Goal: Transaction & Acquisition: Purchase product/service

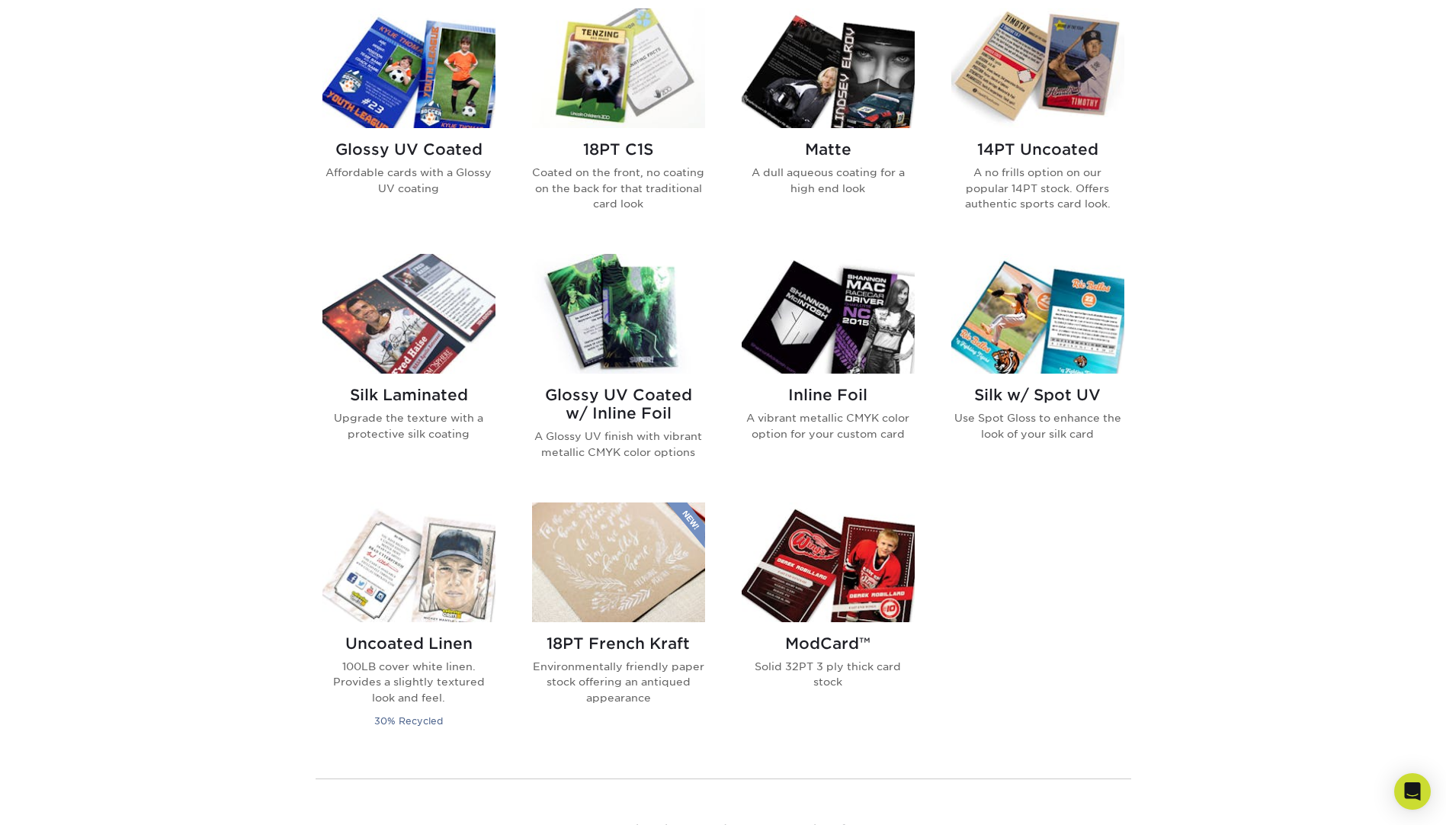
scroll to position [686, 0]
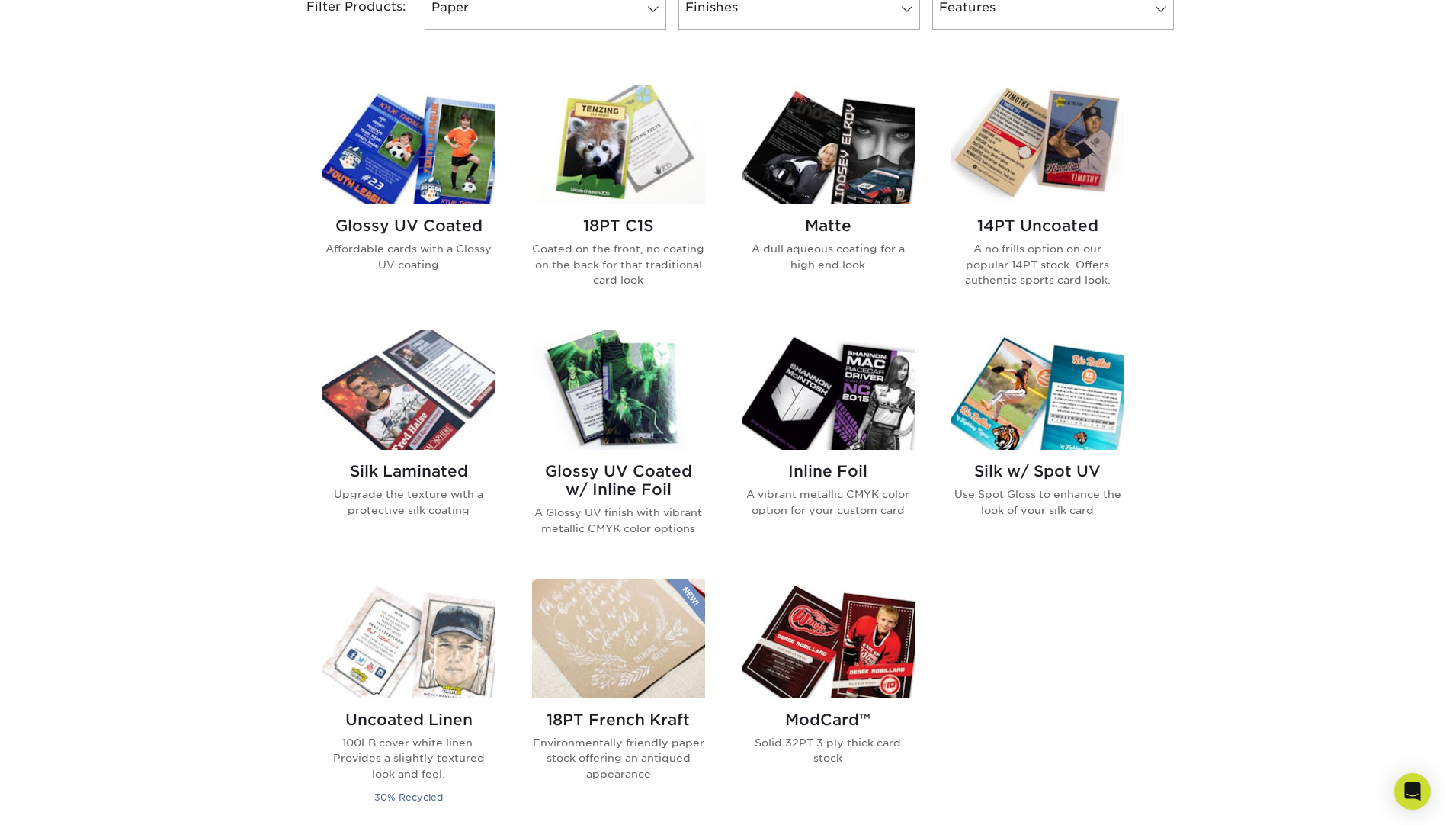
click at [644, 486] on h2 "Glossy UV Coated w/ Inline Foil" at bounding box center [618, 480] width 173 height 37
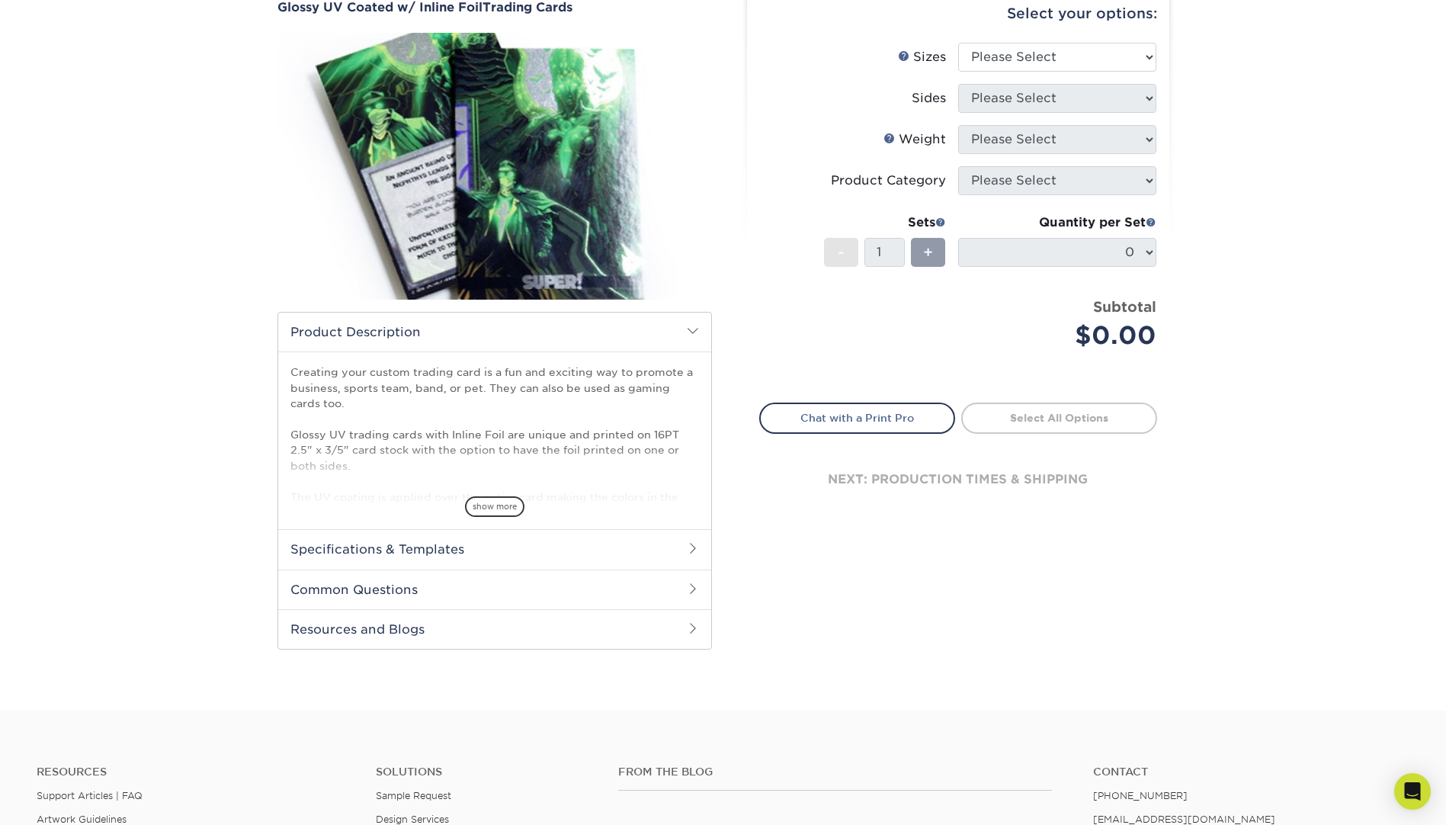
scroll to position [76, 0]
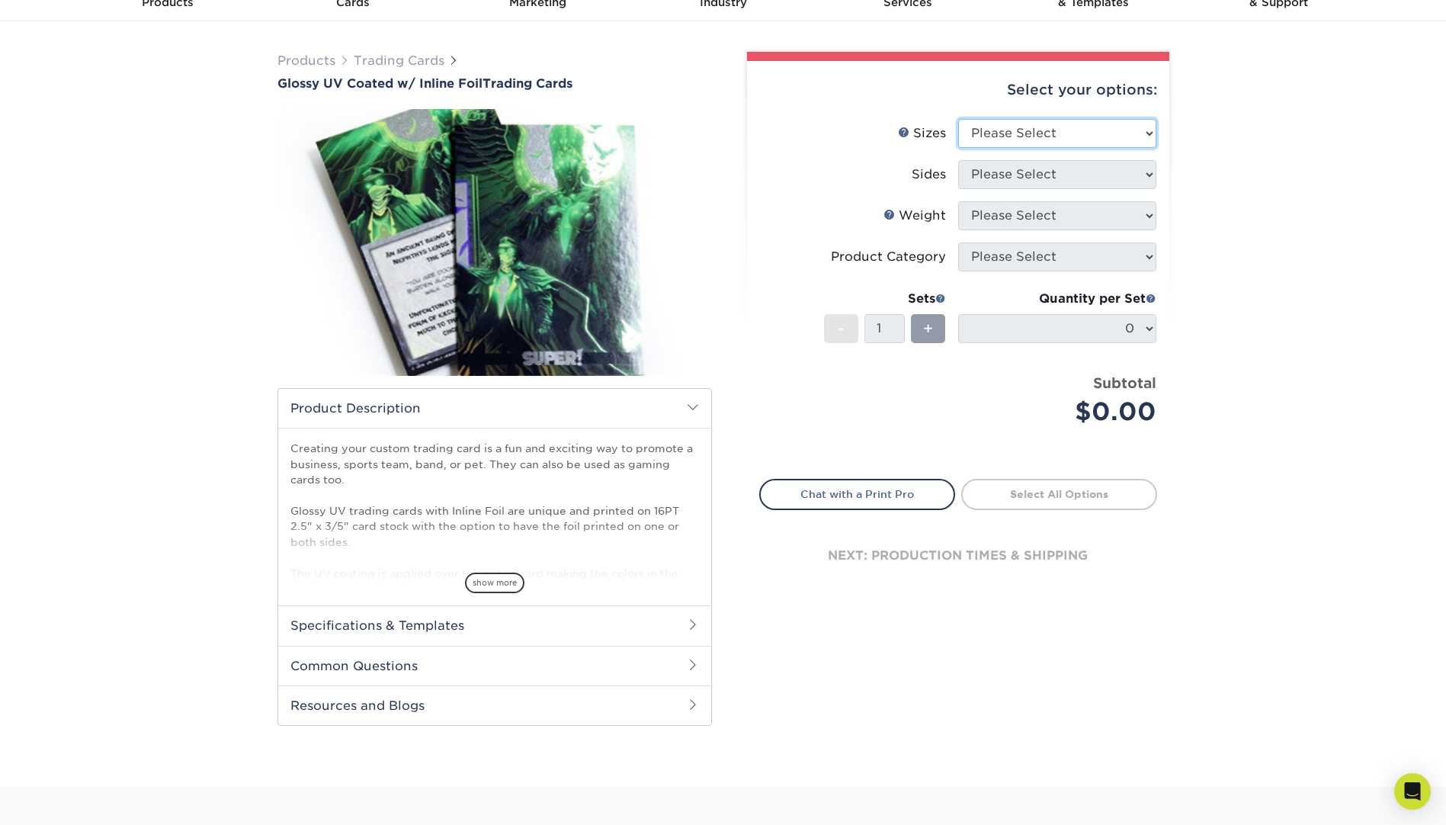
click at [1057, 122] on select "Please Select 2.5" x 3.5"" at bounding box center [1057, 133] width 198 height 29
select select "2.50x3.50"
click at [958, 119] on select "Please Select 2.5" x 3.5"" at bounding box center [1057, 133] width 198 height 29
click at [1022, 175] on select "Please Select Print Both Sides - Foil Back Only Print Both Sides - Foil Both Si…" at bounding box center [1057, 174] width 198 height 29
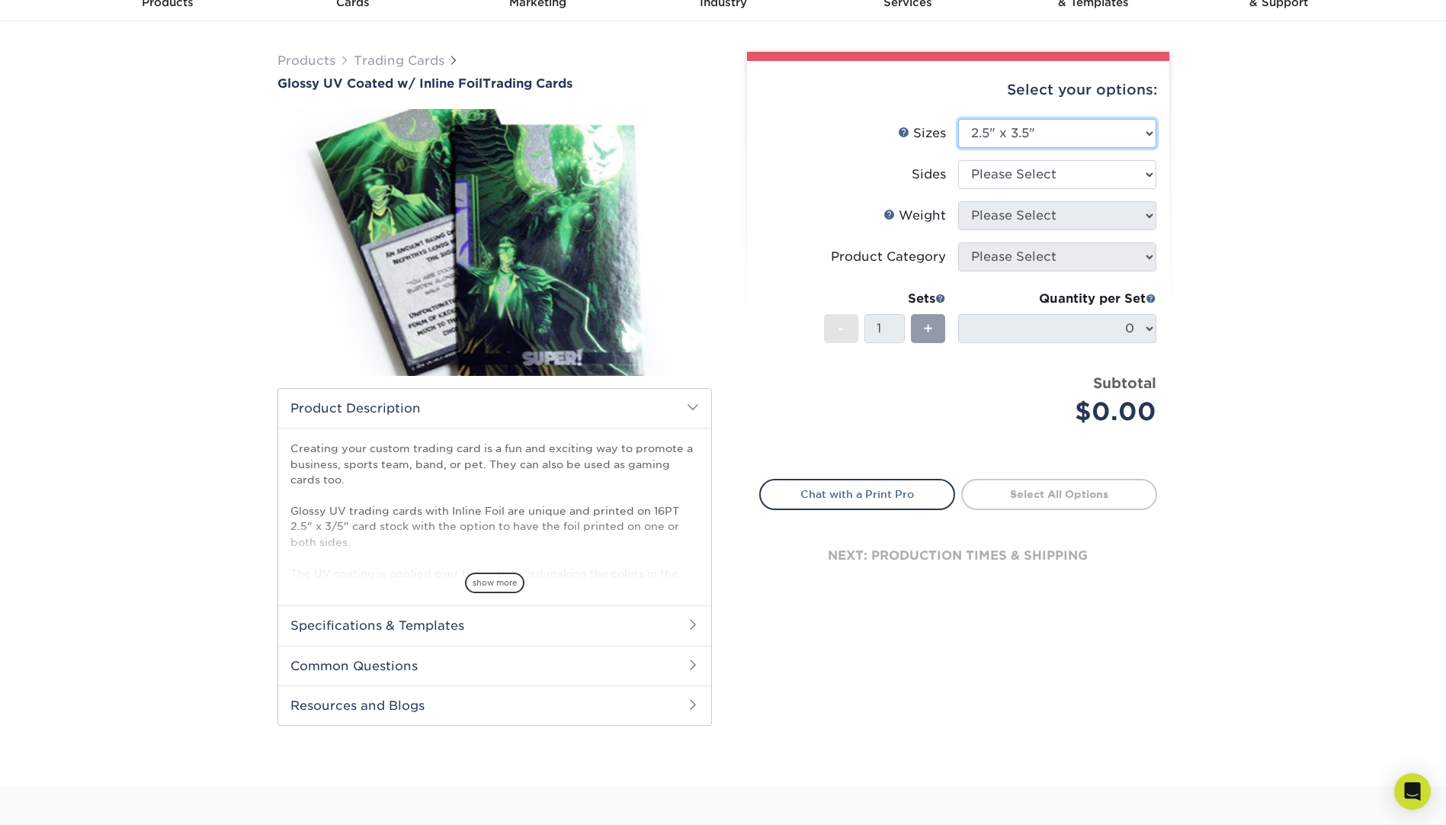
click at [1032, 124] on select "Please Select 2.5" x 3.5"" at bounding box center [1057, 133] width 198 height 29
click at [1028, 172] on select "Please Select Print Both Sides - Foil Back Only Print Both Sides - Foil Both Si…" at bounding box center [1057, 174] width 198 height 29
select select "34527644-b4fd-4ffb-9092-1318eefcd9d9"
click at [958, 160] on select "Please Select Print Both Sides - Foil Back Only Print Both Sides - Foil Both Si…" at bounding box center [1057, 174] width 198 height 29
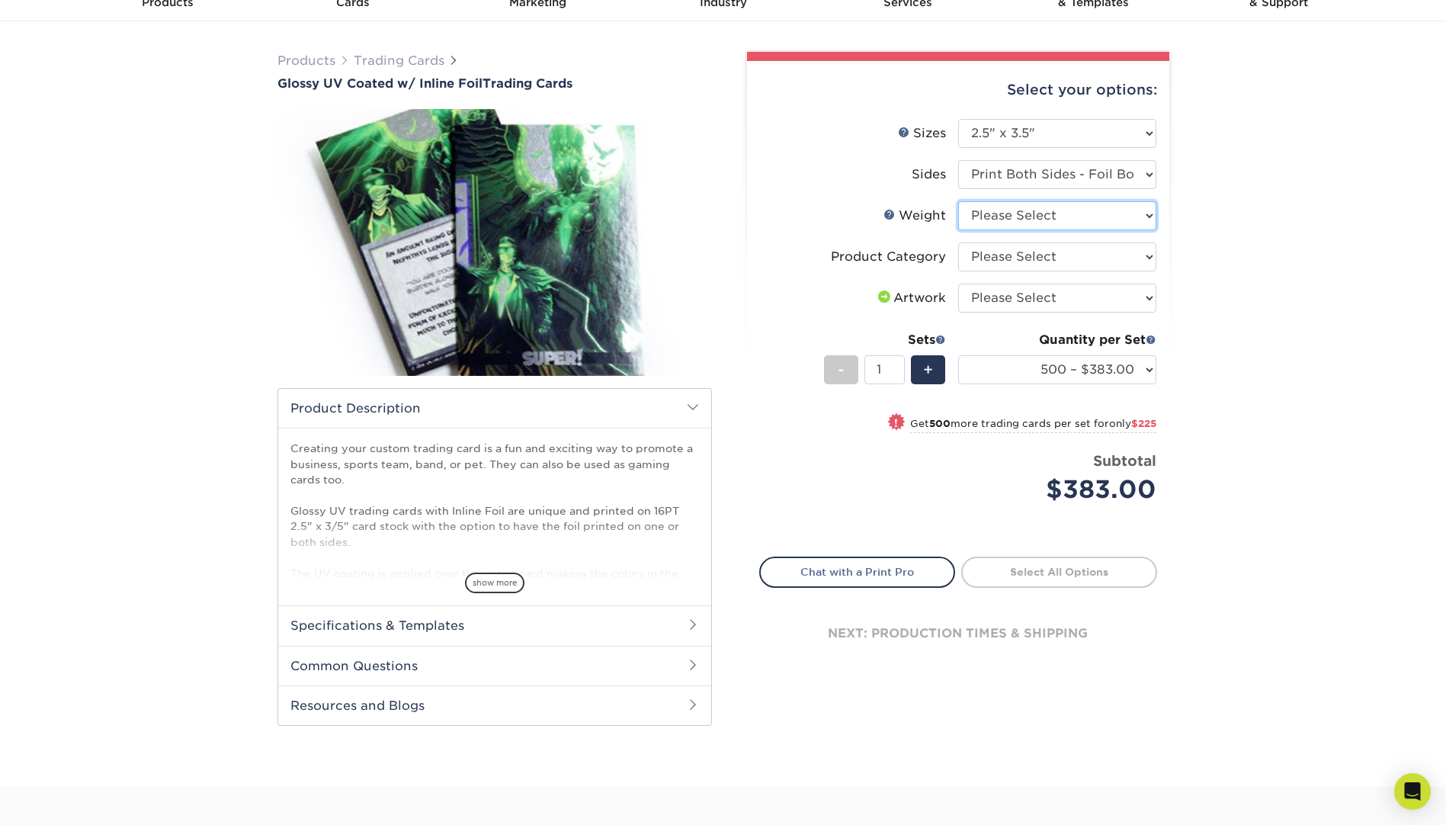
click at [1031, 215] on select "Please Select 16PT" at bounding box center [1057, 215] width 198 height 29
select select "16PT"
click at [958, 201] on select "Please Select 16PT" at bounding box center [1057, 215] width 198 height 29
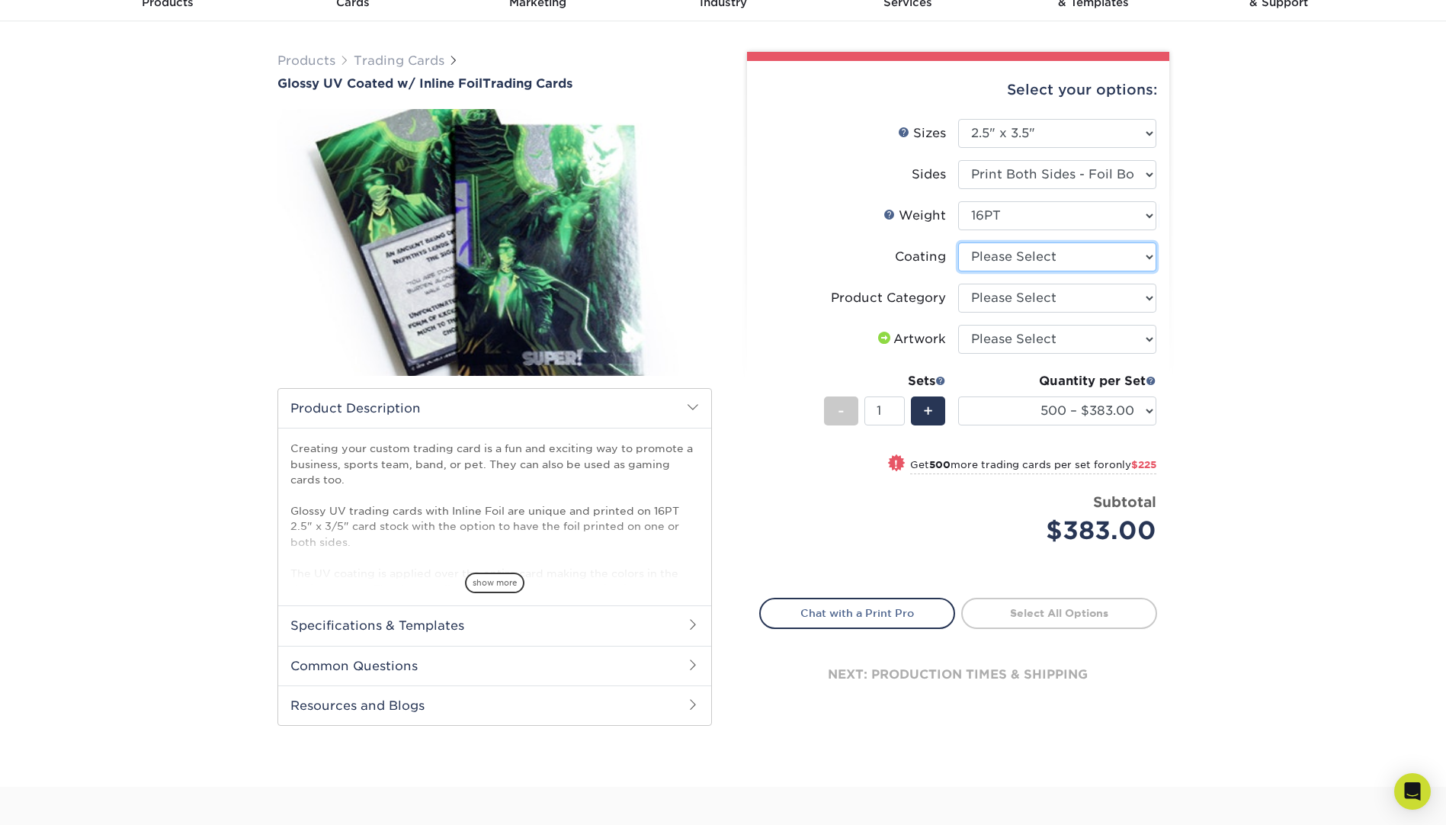
click at [1022, 255] on select at bounding box center [1057, 256] width 198 height 29
select select "ae367451-b2b8-45df-a344-0f05b6a12993"
click at [958, 242] on select at bounding box center [1057, 256] width 198 height 29
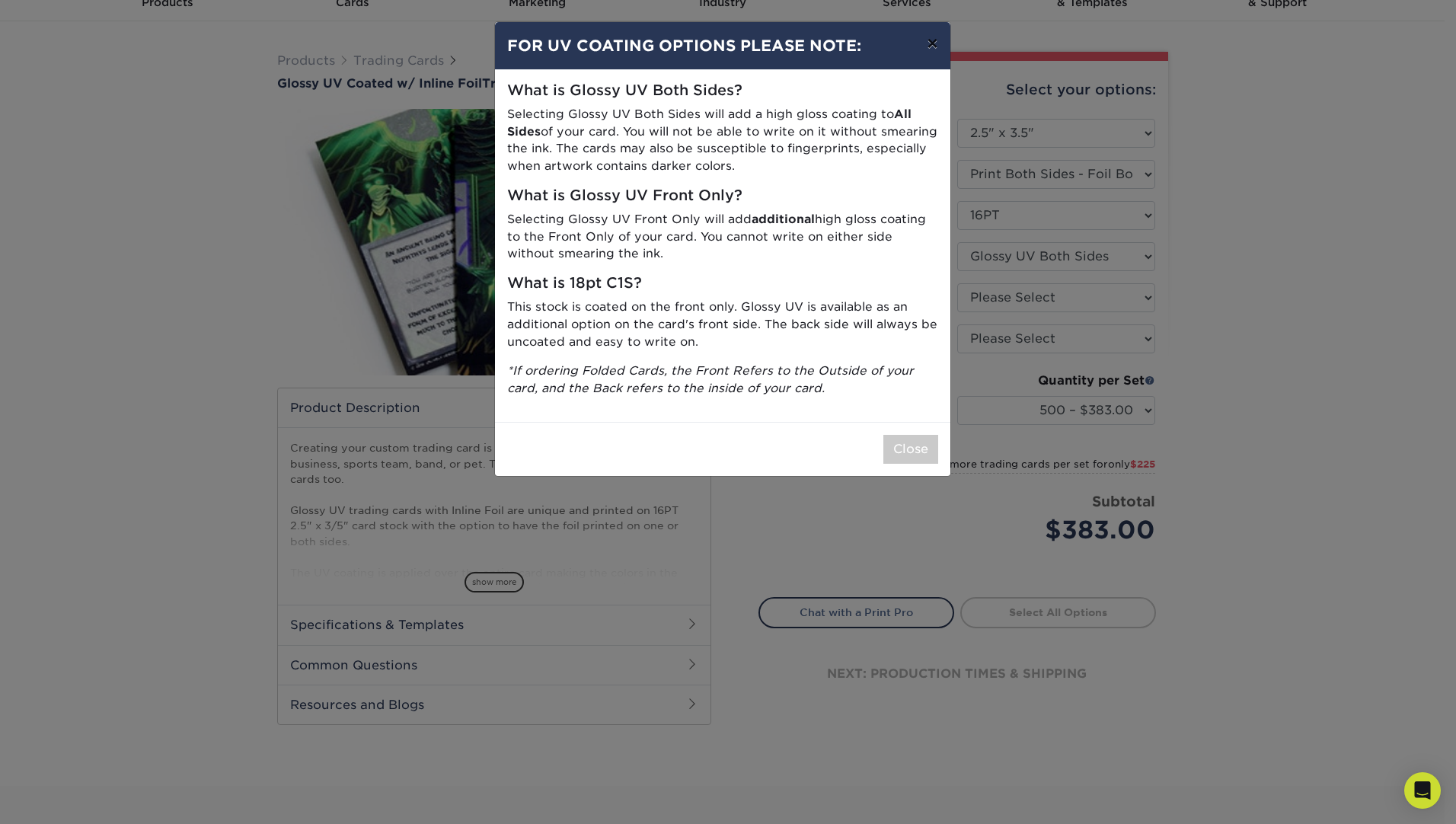
click at [931, 47] on button "×" at bounding box center [932, 43] width 35 height 43
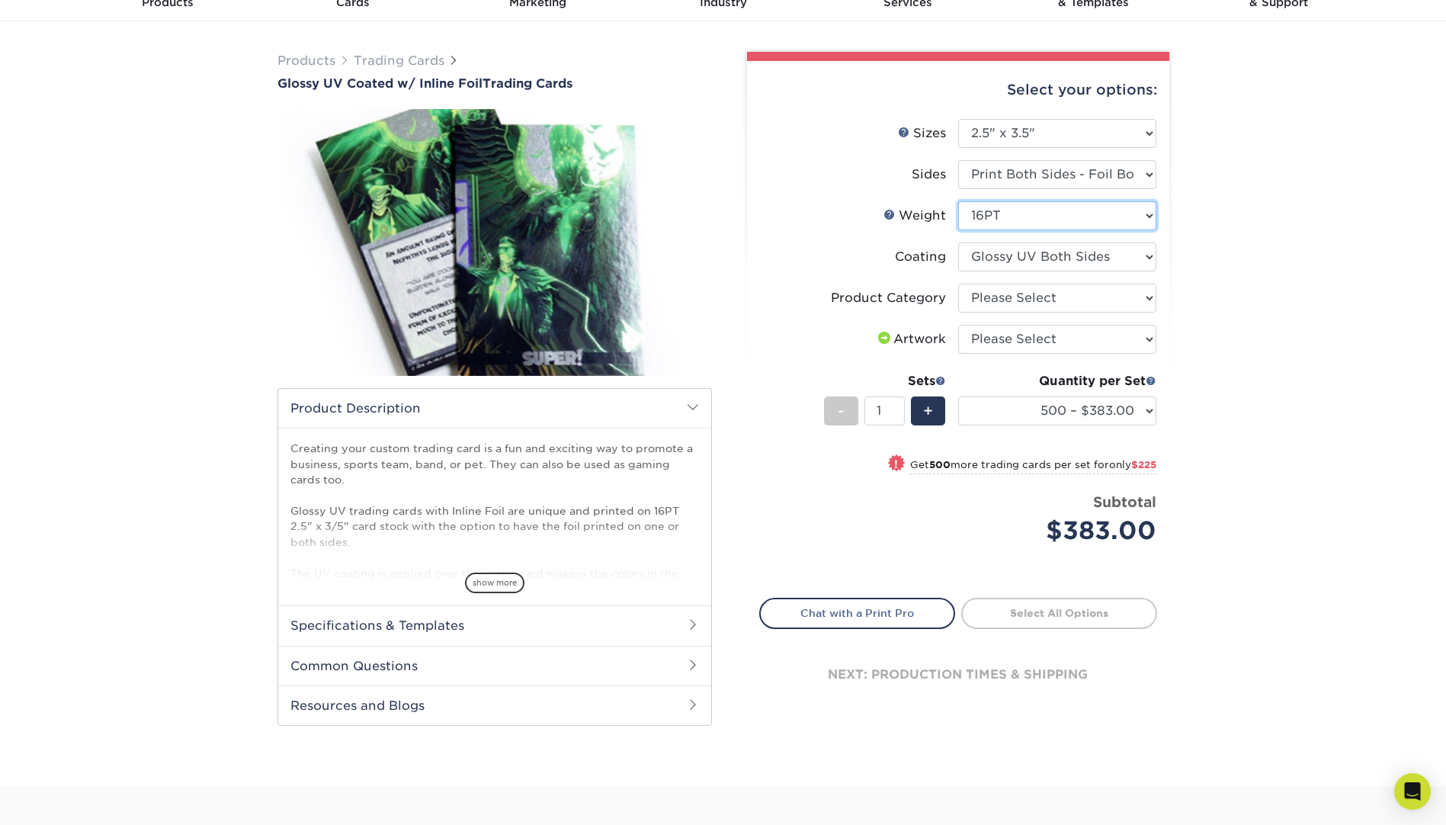
click at [1017, 211] on select "Please Select 16PT" at bounding box center [1057, 215] width 198 height 29
click at [1024, 306] on select "Please Select Trading Cards" at bounding box center [1057, 298] width 198 height 29
select select "c2f9bce9-36c2-409d-b101-c29d9d031e18"
click at [958, 284] on select "Please Select Trading Cards" at bounding box center [1057, 298] width 198 height 29
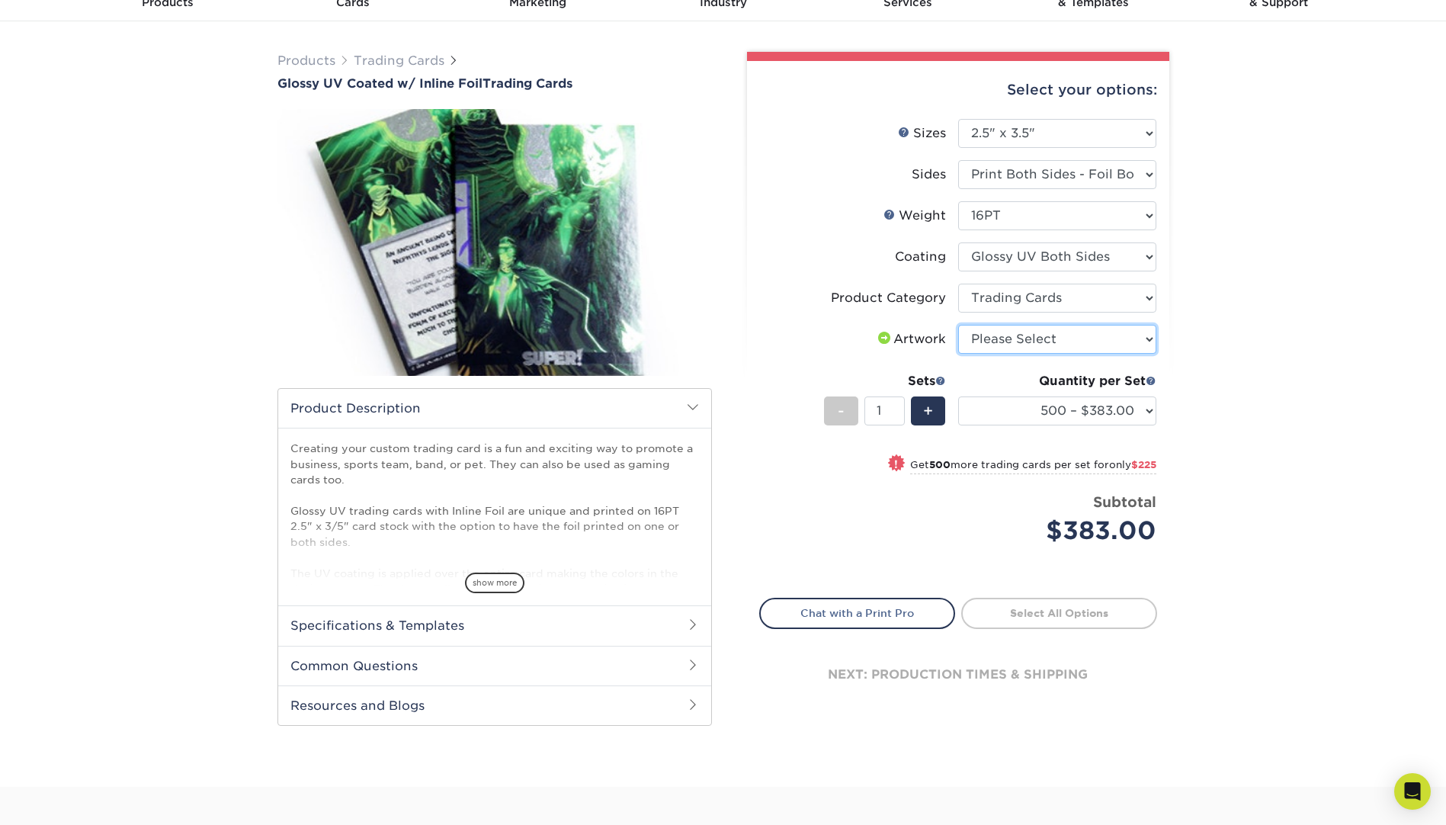
click at [1009, 335] on select "Please Select I will upload files I need a design - $100" at bounding box center [1057, 339] width 198 height 29
click at [1010, 337] on select "Please Select I will upload files I need a design - $100" at bounding box center [1057, 339] width 198 height 29
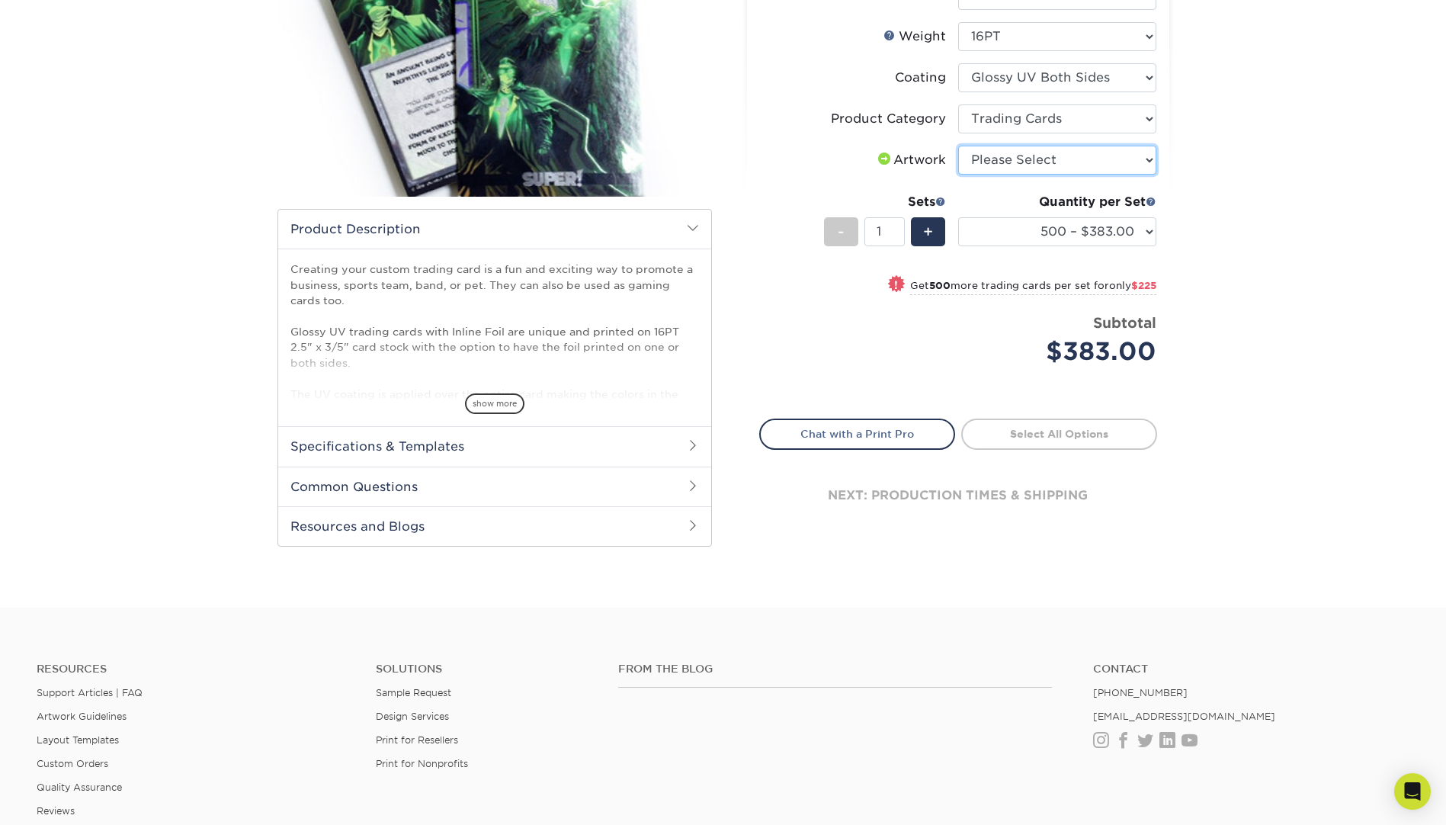
scroll to position [305, 0]
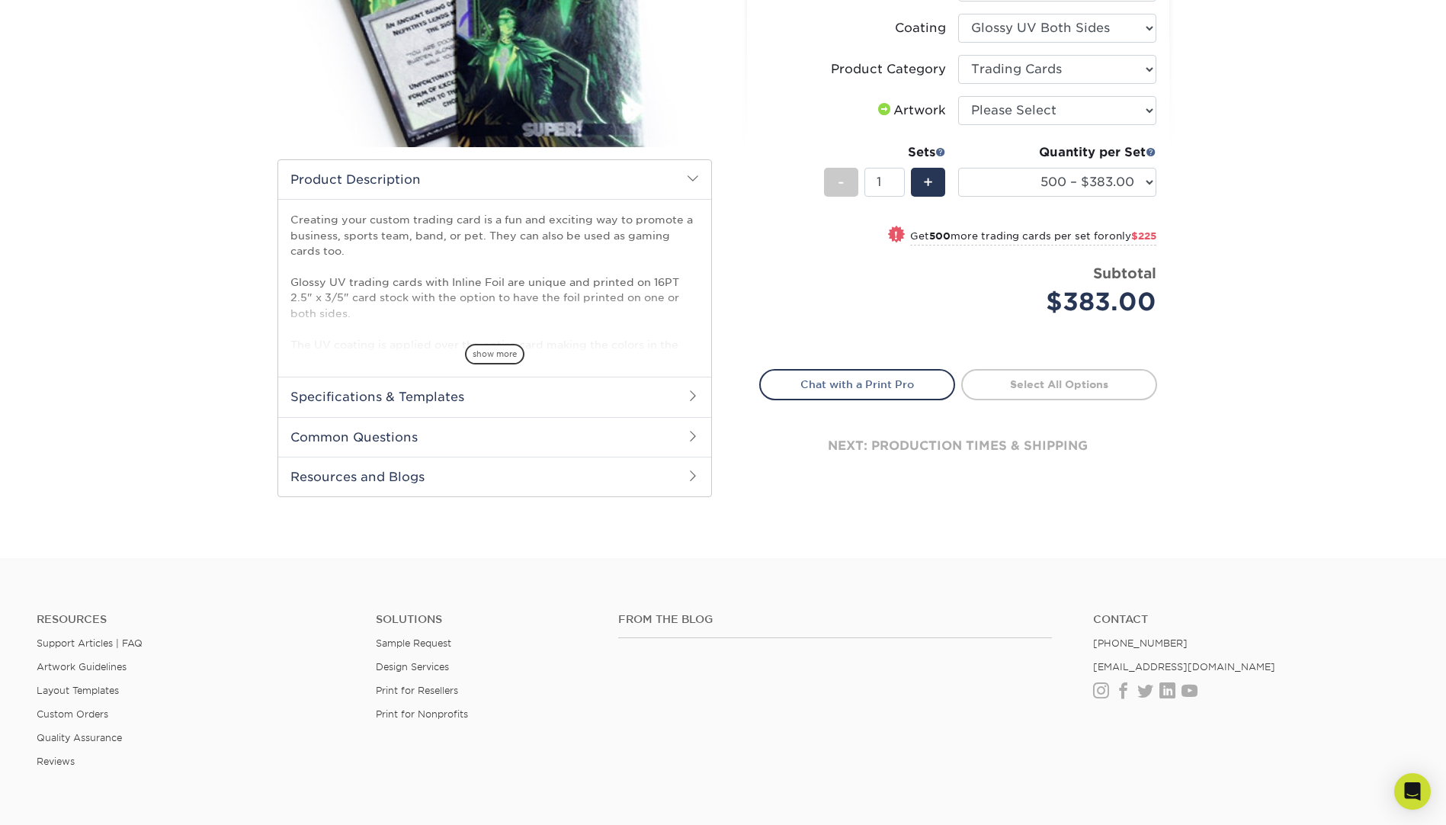
click at [591, 391] on h2 "Specifications & Templates" at bounding box center [494, 397] width 433 height 40
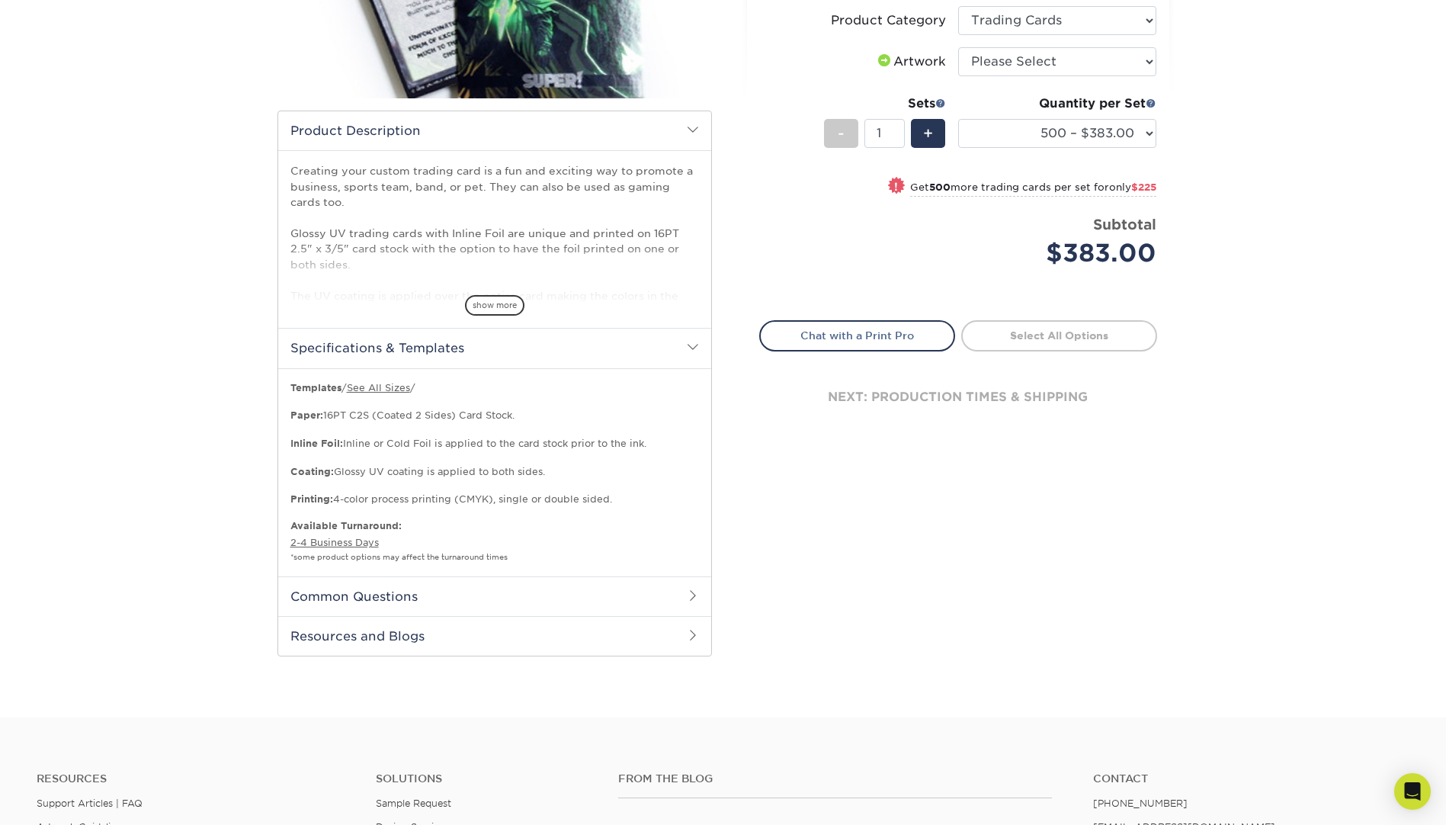
scroll to position [381, 0]
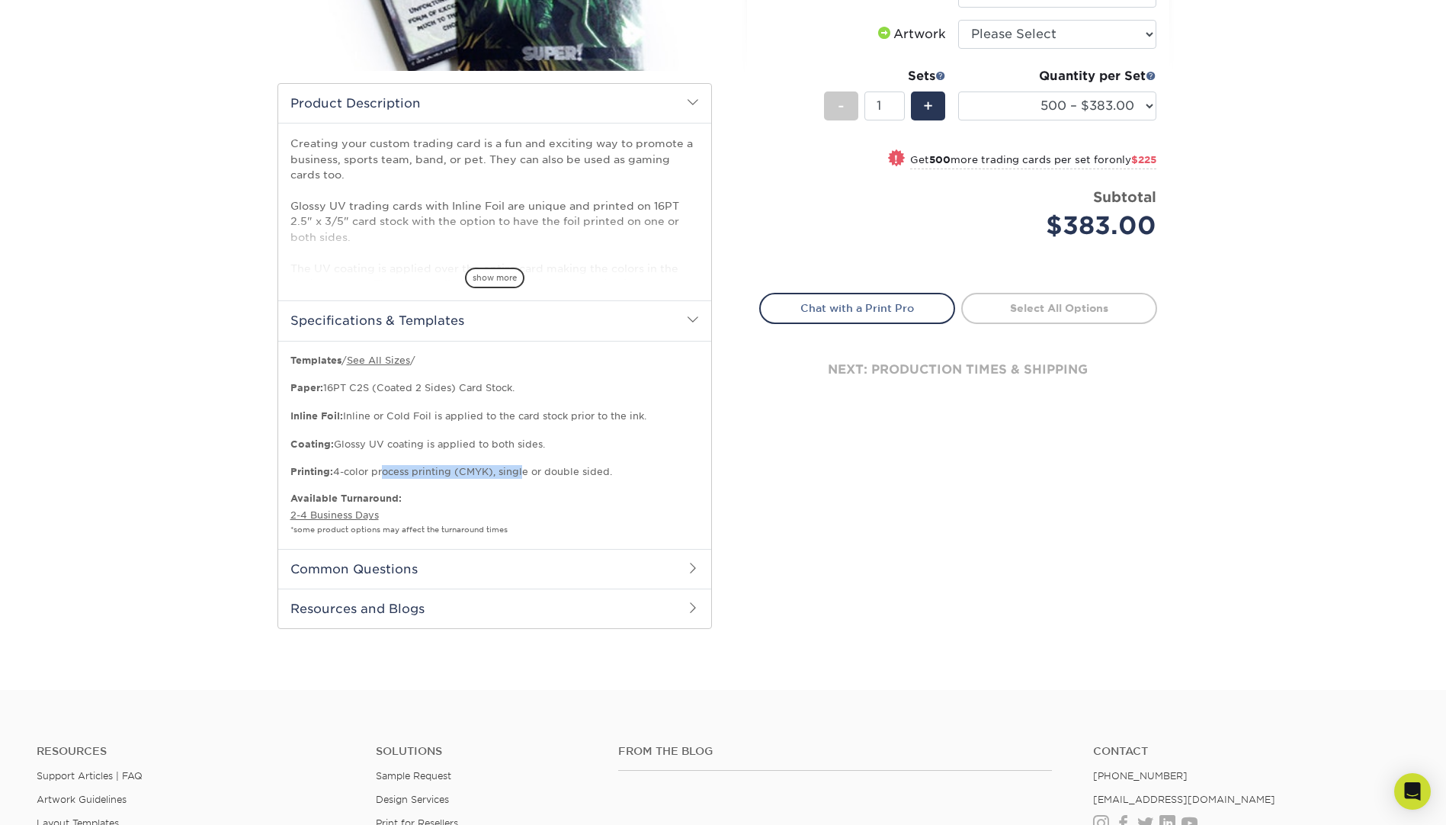
drag, startPoint x: 382, startPoint y: 471, endPoint x: 522, endPoint y: 473, distance: 139.5
click at [522, 473] on p "Templates / See All Sizes / Paper: 16PT C2S (Coated 2 Sides) Card Stock. Inline…" at bounding box center [494, 417] width 409 height 126
drag, startPoint x: 522, startPoint y: 473, endPoint x: 505, endPoint y: 490, distance: 23.7
click at [505, 490] on div "Templates / See All Sizes / Paper: 16PT C2S (Coated 2 Sides) Card Stock. Inline…" at bounding box center [494, 445] width 409 height 183
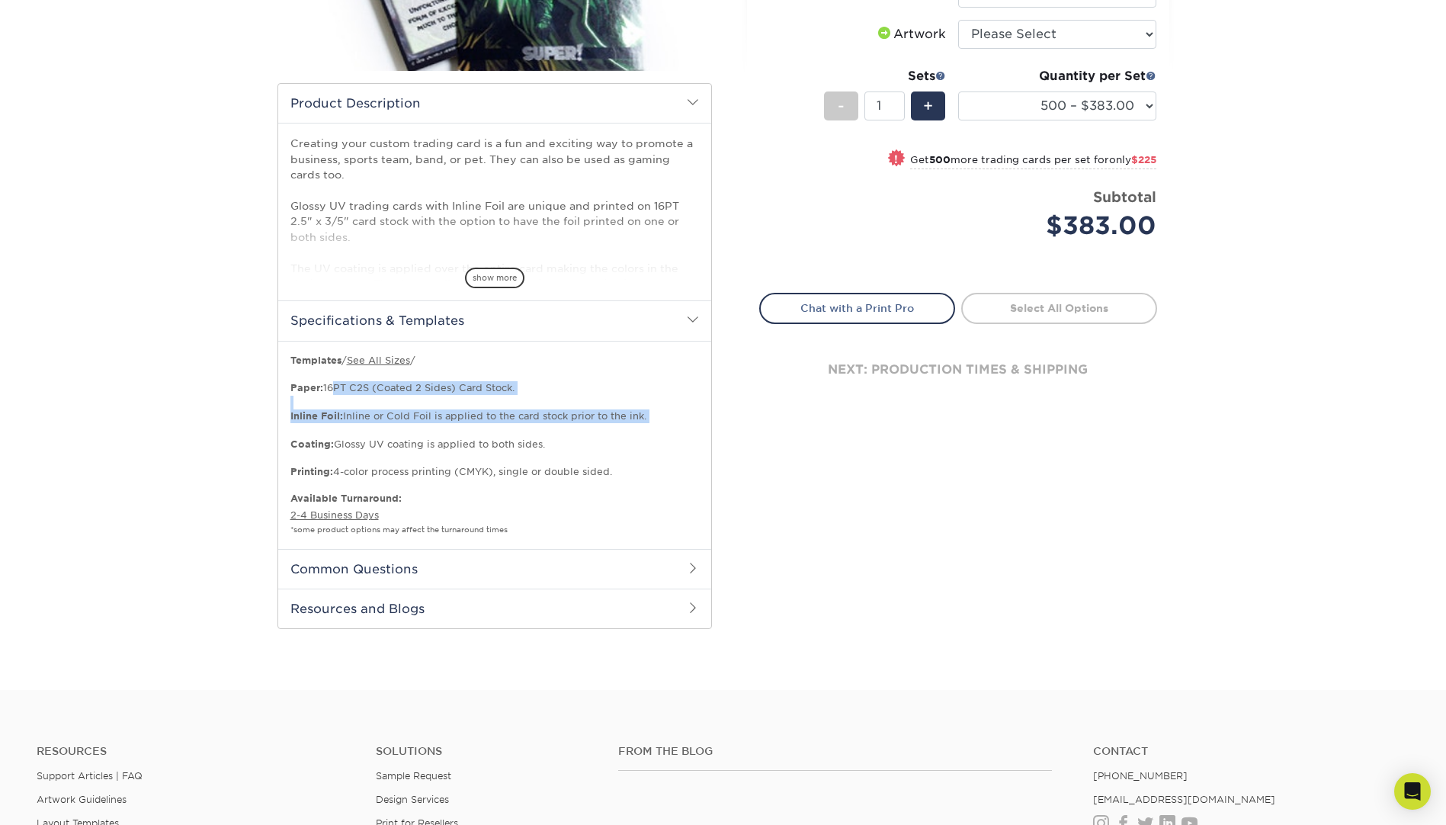
drag, startPoint x: 329, startPoint y: 389, endPoint x: 465, endPoint y: 428, distance: 141.4
click at [465, 428] on p "Templates / See All Sizes / Paper: 16PT C2S (Coated 2 Sides) Card Stock. Inline…" at bounding box center [494, 417] width 409 height 126
drag, startPoint x: 465, startPoint y: 428, endPoint x: 461, endPoint y: 435, distance: 7.8
click at [461, 435] on p "Templates / See All Sizes / Paper: 16PT C2S (Coated 2 Sides) Card Stock. Inline…" at bounding box center [494, 417] width 409 height 126
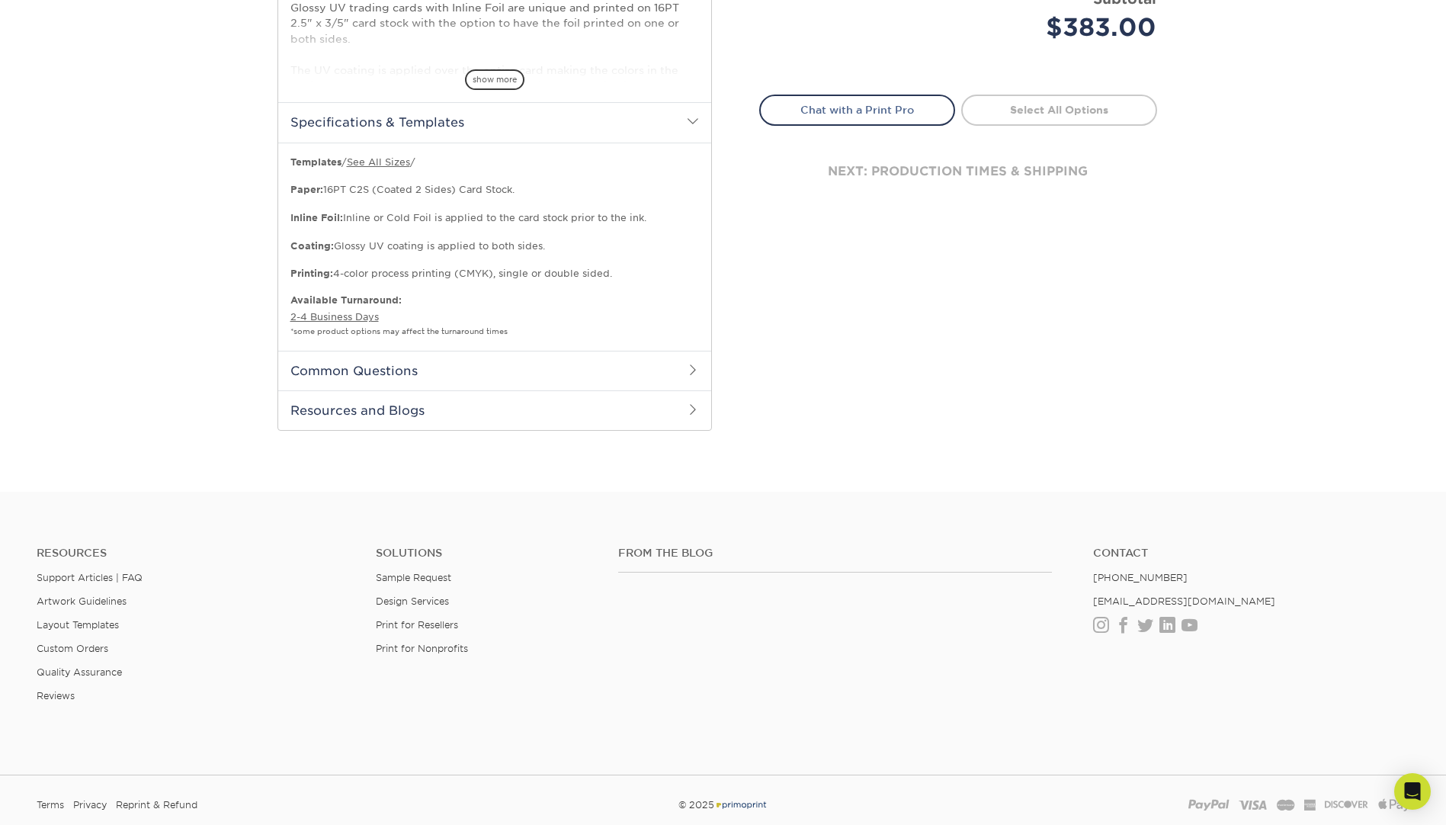
scroll to position [610, 0]
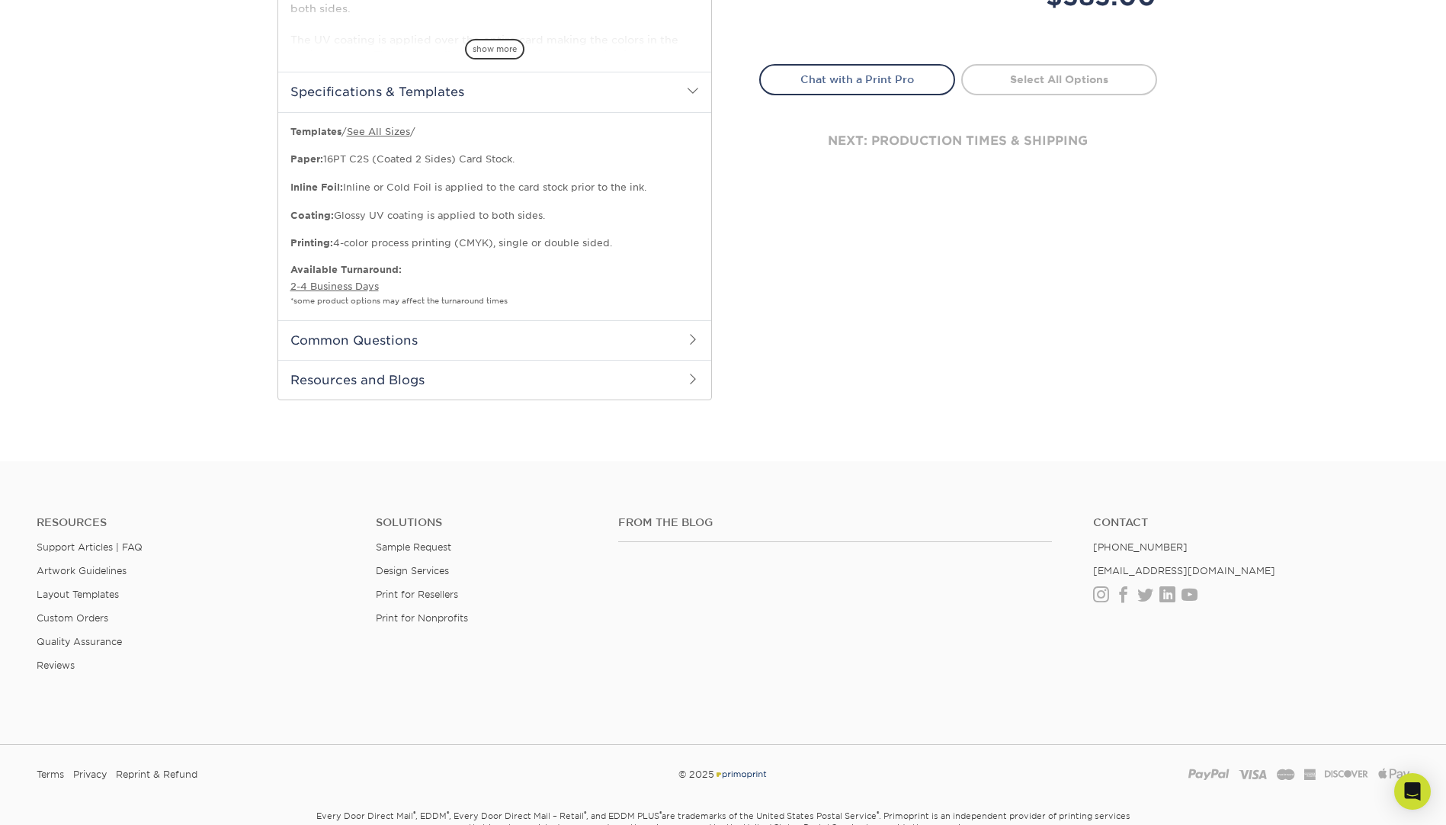
click at [519, 339] on h2 "Common Questions" at bounding box center [494, 340] width 433 height 40
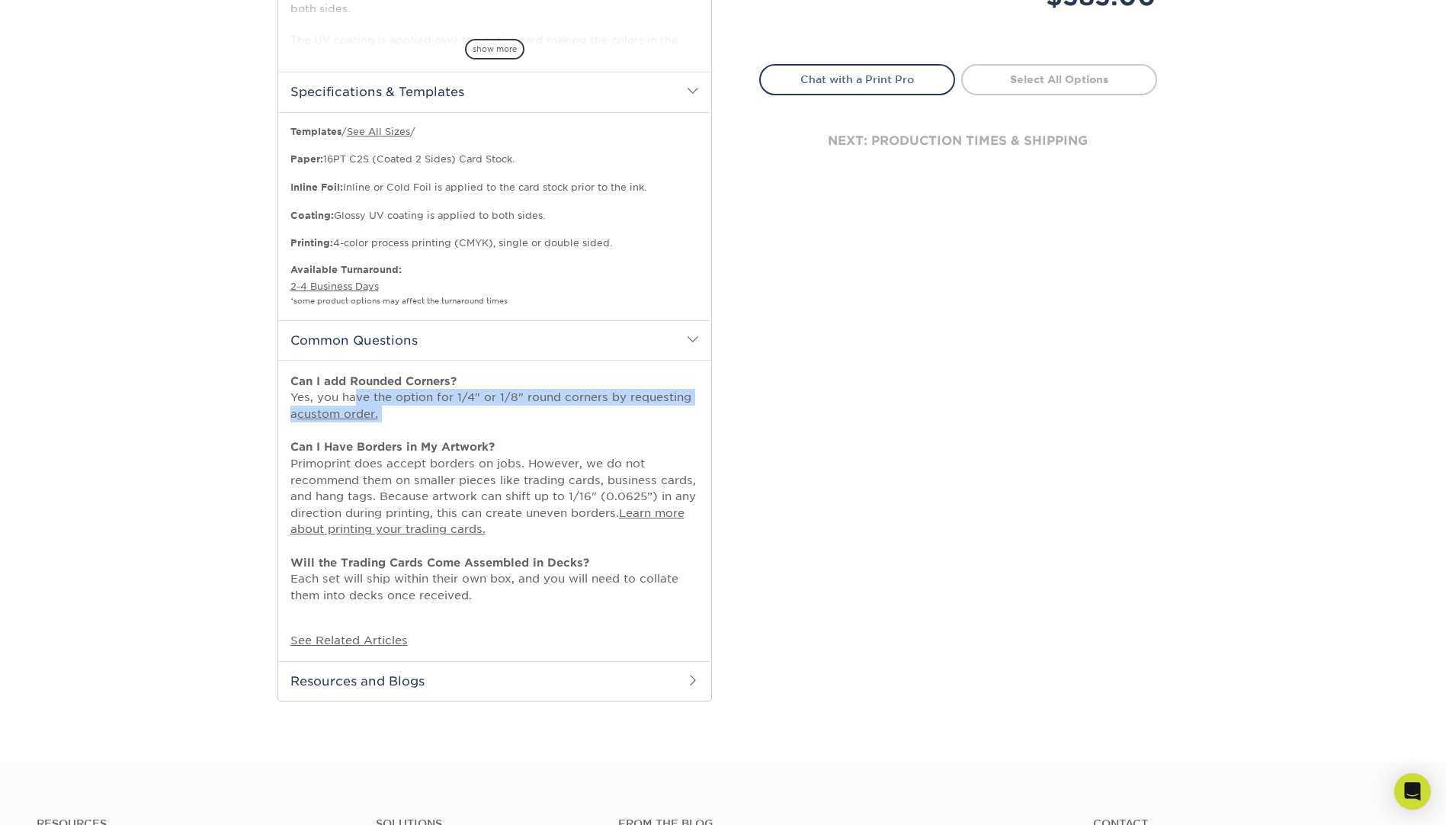
drag, startPoint x: 346, startPoint y: 400, endPoint x: 677, endPoint y: 436, distance: 332.9
click at [677, 436] on p "Can I add Rounded Corners? Yes, you have the option for 1/4" or 1/8" round corn…" at bounding box center [494, 496] width 409 height 247
click at [438, 447] on strong "Can I Have Borders in My Artwork?" at bounding box center [392, 446] width 204 height 13
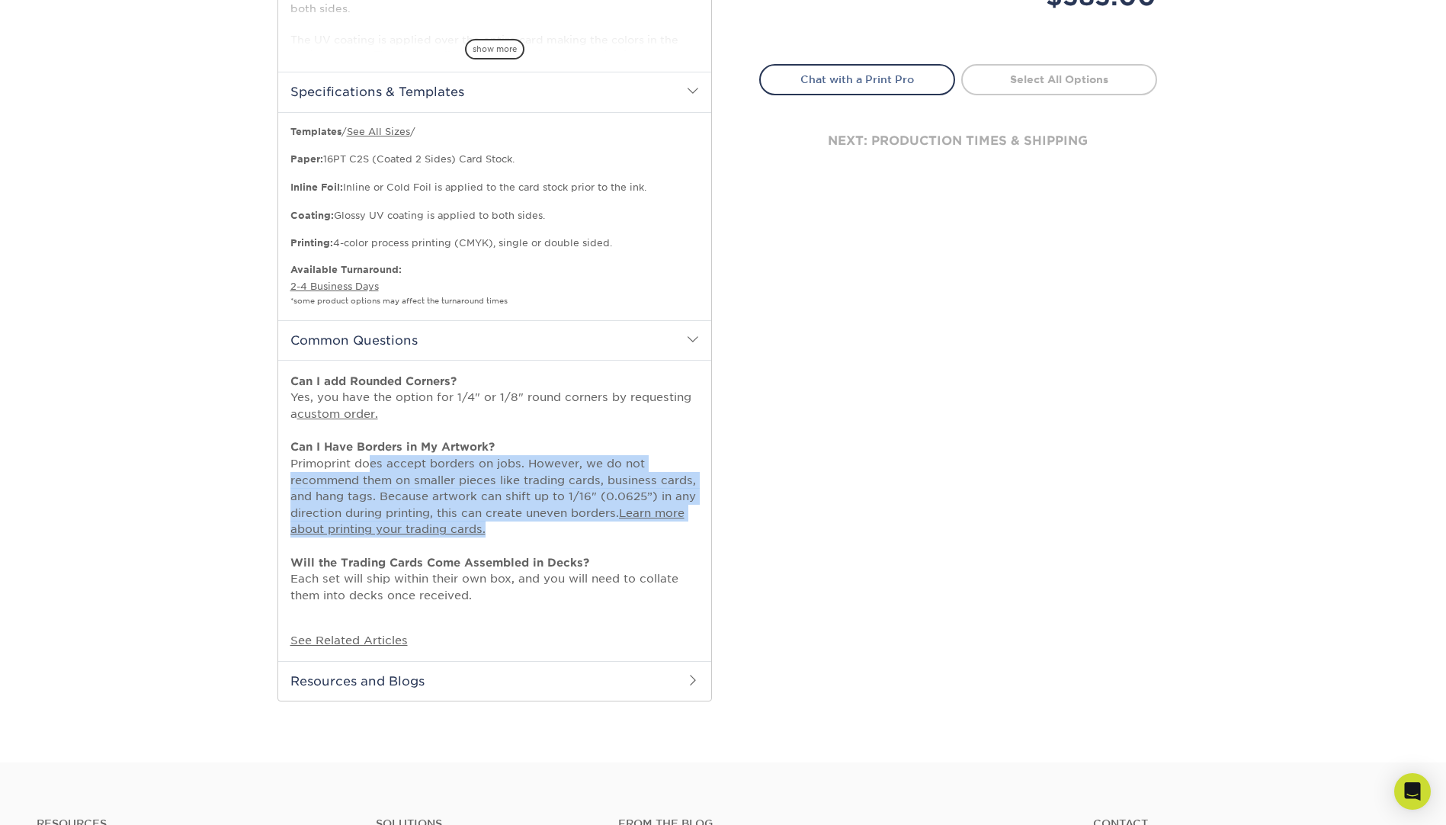
drag, startPoint x: 364, startPoint y: 464, endPoint x: 611, endPoint y: 531, distance: 256.5
click at [611, 531] on p "Can I add Rounded Corners? Yes, you have the option for 1/4" or 1/8" round corn…" at bounding box center [494, 496] width 409 height 247
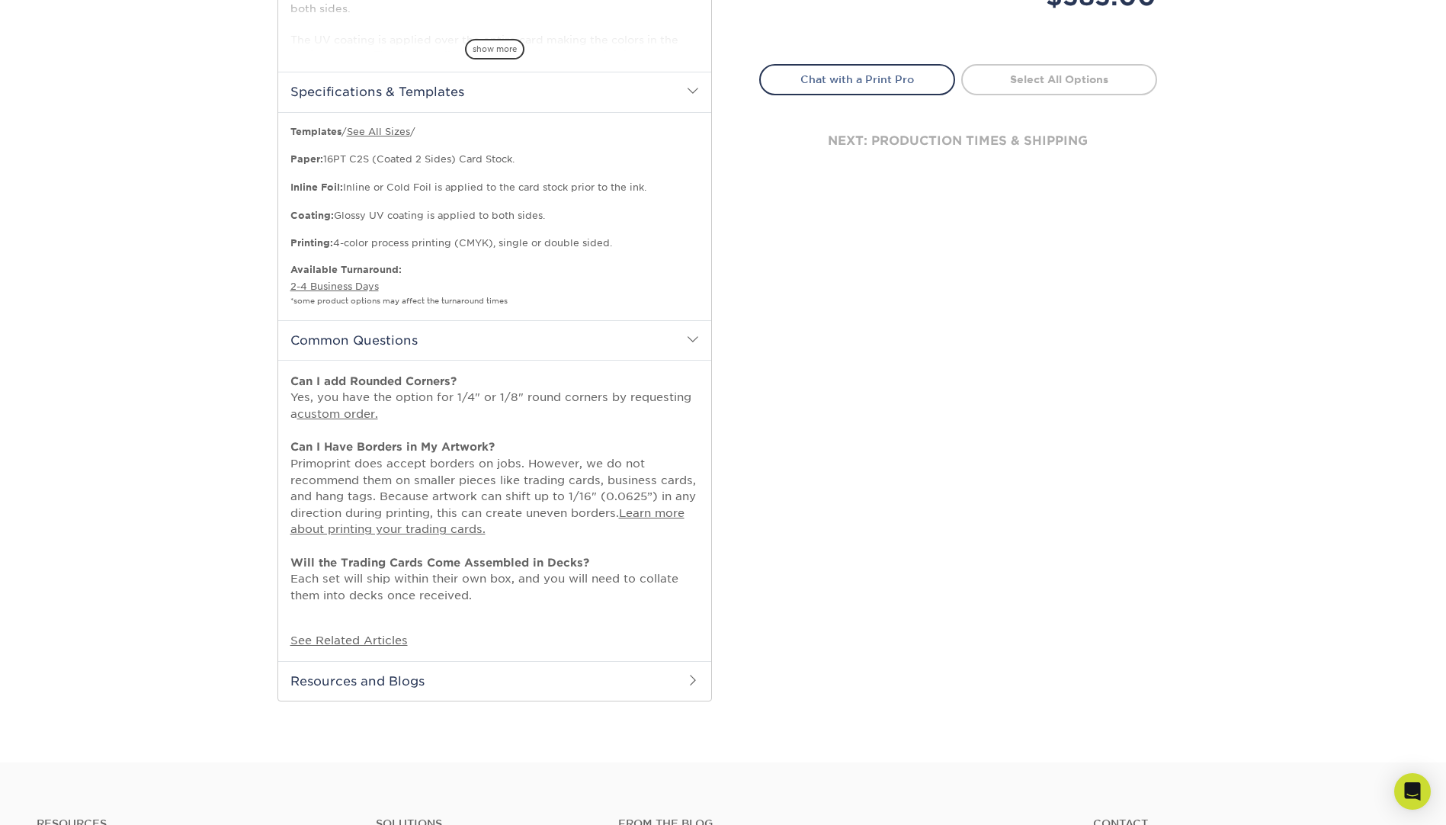
drag, startPoint x: 611, startPoint y: 531, endPoint x: 547, endPoint y: 543, distance: 65.9
click at [547, 543] on p "Can I add Rounded Corners? Yes, you have the option for 1/4" or 1/8" round corn…" at bounding box center [494, 496] width 409 height 247
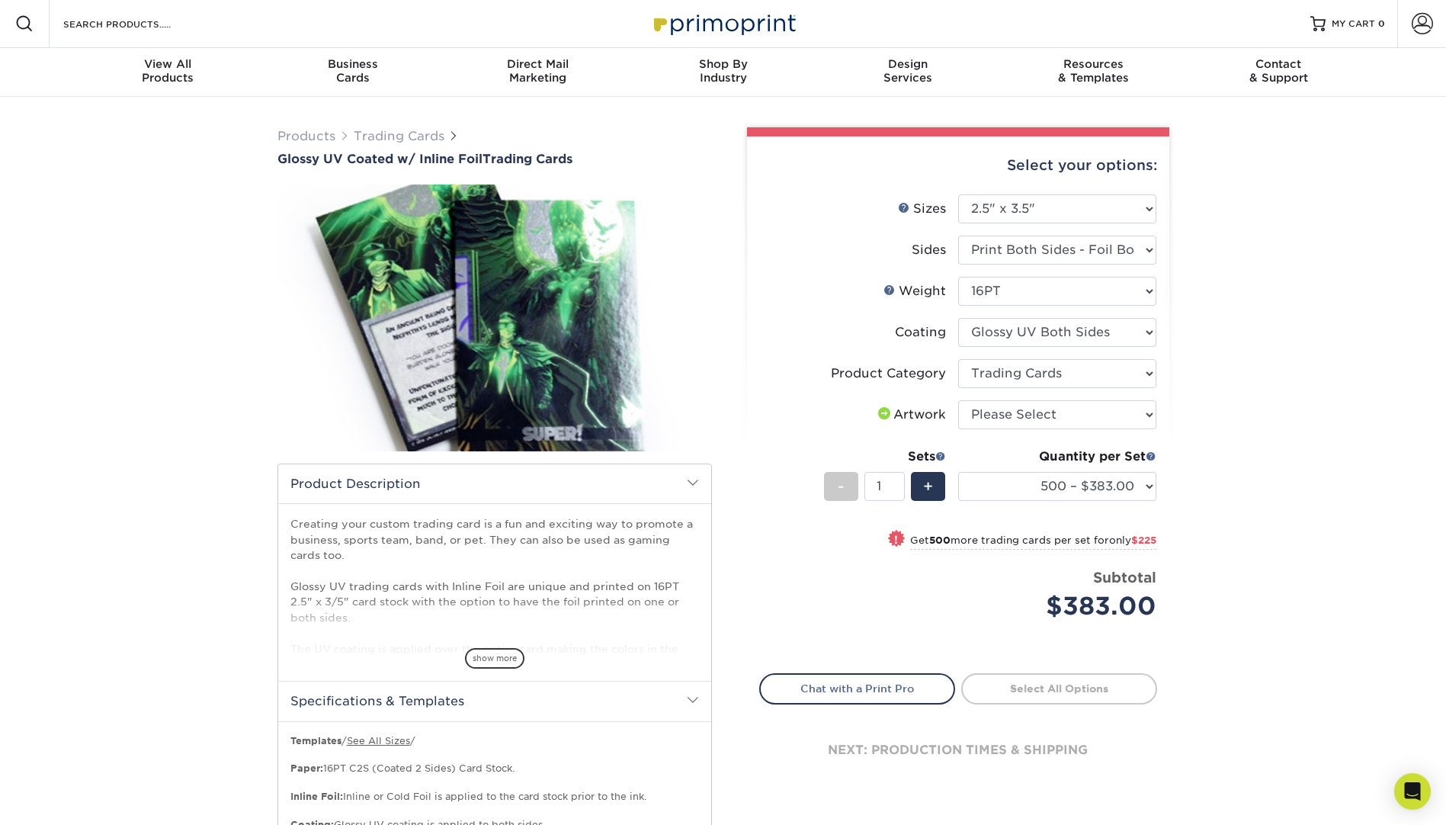
scroll to position [0, 0]
click at [499, 332] on img at bounding box center [495, 318] width 435 height 300
